Goal: Task Accomplishment & Management: Use online tool/utility

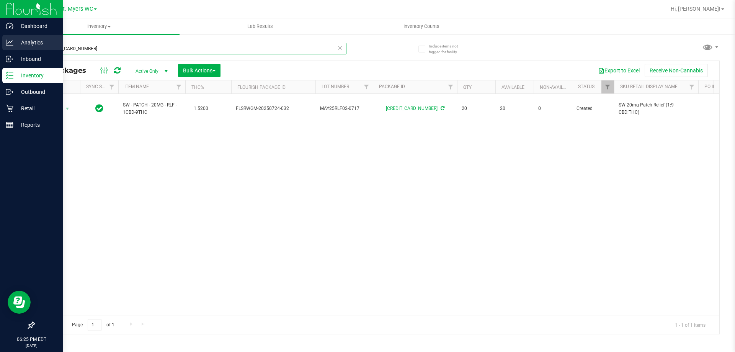
drag, startPoint x: 179, startPoint y: 50, endPoint x: 0, endPoint y: 50, distance: 179.3
click at [0, 50] on div "Dashboard Analytics Inbound Inventory Outbound Retail Reports 06:25 PM EDT [DAT…" at bounding box center [367, 176] width 735 height 352
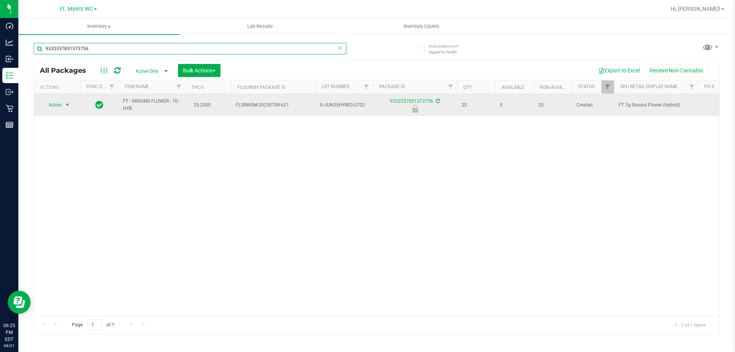
type input "9332337851373756"
click at [72, 108] on span "select" at bounding box center [68, 105] width 10 height 11
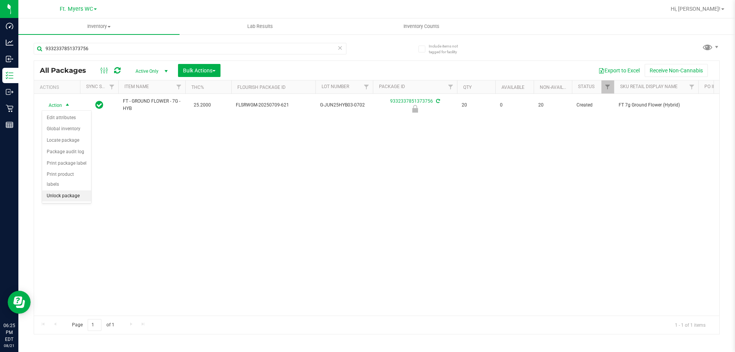
click at [65, 190] on li "Unlock package" at bounding box center [66, 195] width 49 height 11
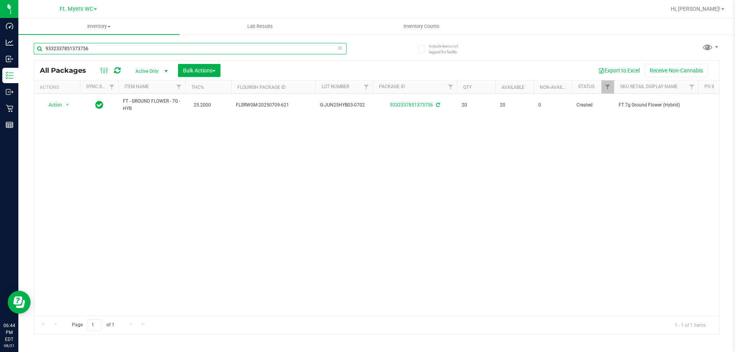
click at [230, 44] on input "9332337851373756" at bounding box center [190, 48] width 313 height 11
click at [230, 45] on input "9332337851373756" at bounding box center [190, 48] width 313 height 11
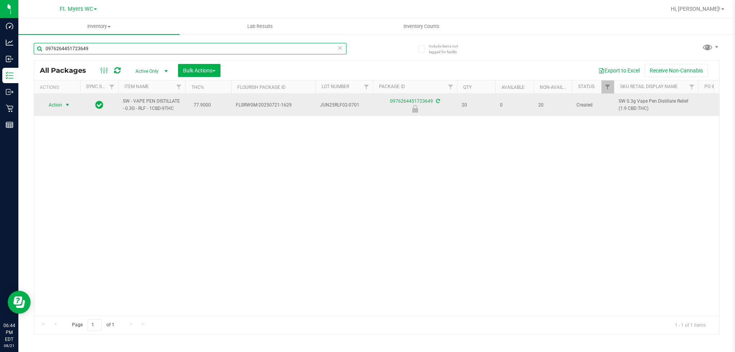
type input "0976264451723649"
click at [65, 103] on span "select" at bounding box center [67, 105] width 6 height 6
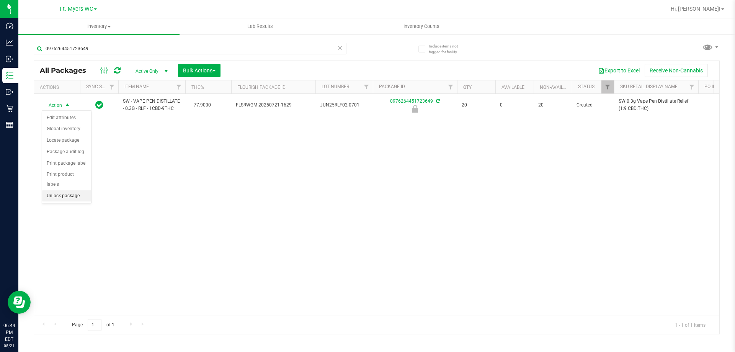
click at [61, 190] on li "Unlock package" at bounding box center [66, 195] width 49 height 11
